Goal: Check status: Check status

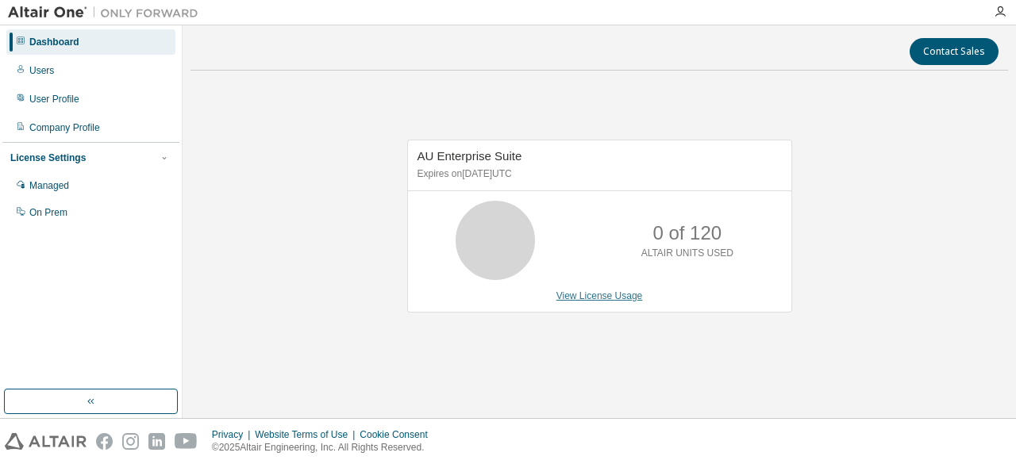
click at [578, 299] on link "View License Usage" at bounding box center [599, 296] width 87 height 11
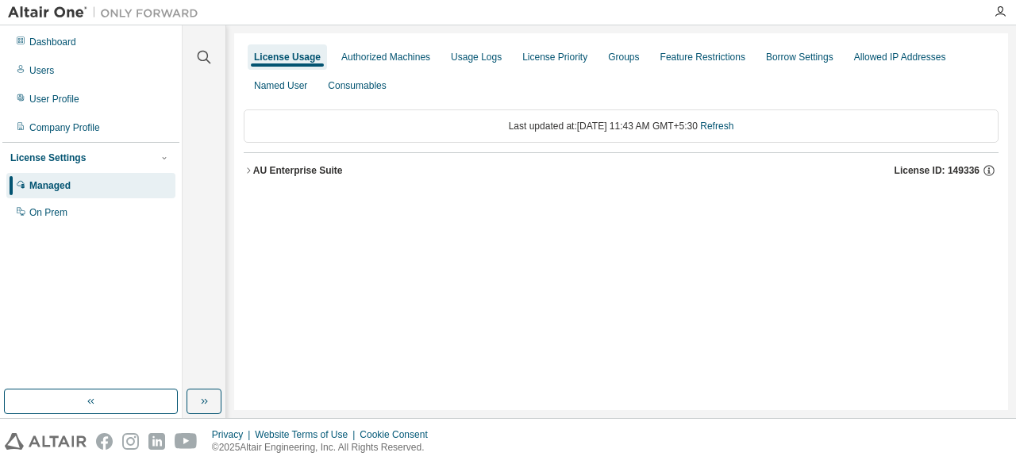
click at [266, 169] on div "AU Enterprise Suite" at bounding box center [298, 170] width 90 height 13
